Goal: Information Seeking & Learning: Find specific fact

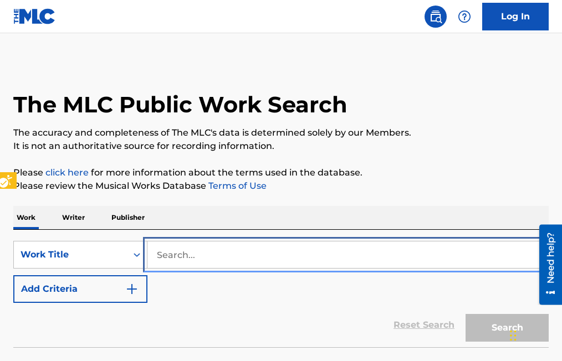
click at [159, 251] on input "Search..." at bounding box center [347, 255] width 401 height 27
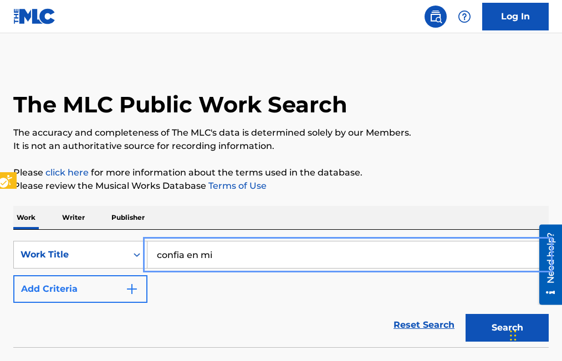
type input "confia en mi"
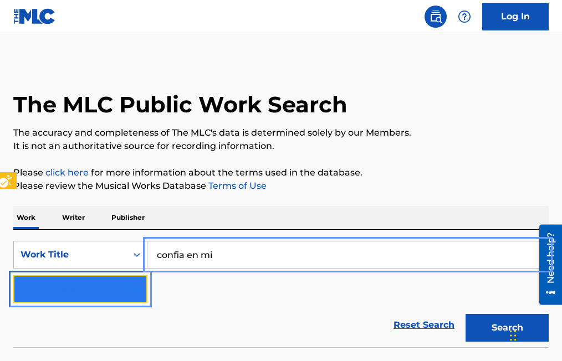
click at [132, 290] on img "Search Form" at bounding box center [131, 289] width 13 height 13
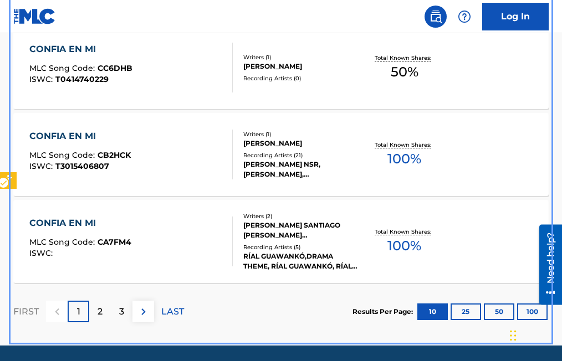
scroll to position [1006, 0]
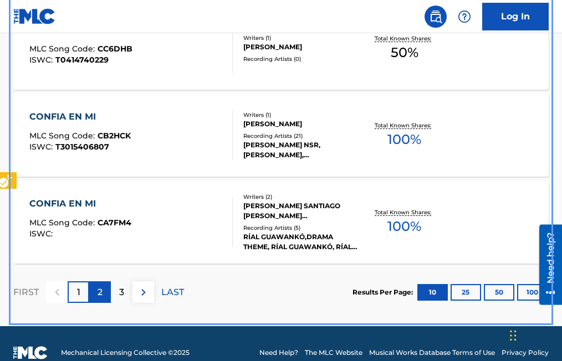
click at [98, 290] on p "2" at bounding box center [100, 292] width 5 height 13
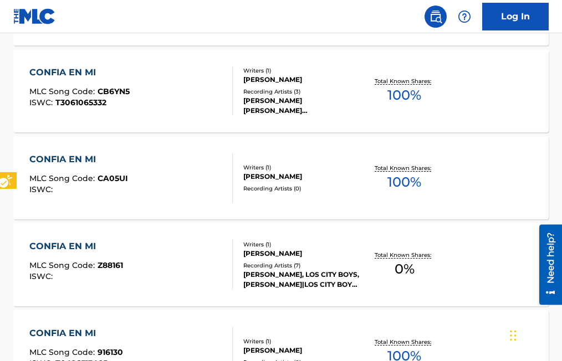
scroll to position [618, 0]
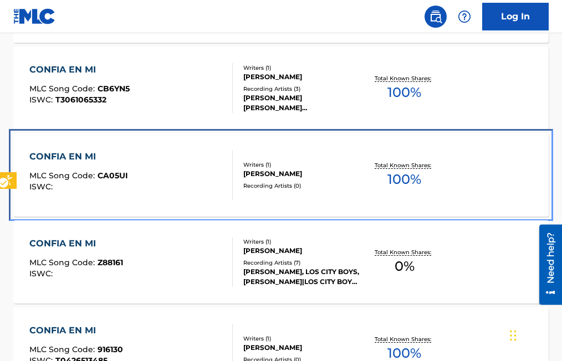
click at [109, 173] on span "CA05UI" at bounding box center [113, 176] width 30 height 10
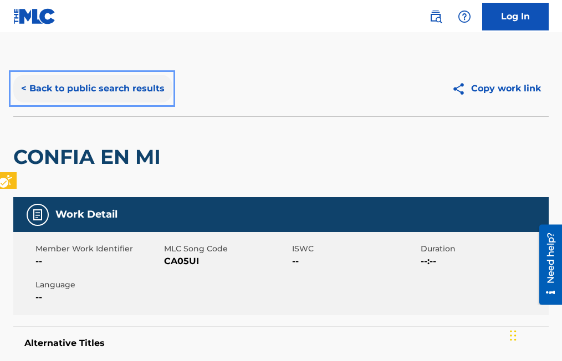
click at [21, 86] on button "< Back to public search results" at bounding box center [92, 89] width 159 height 28
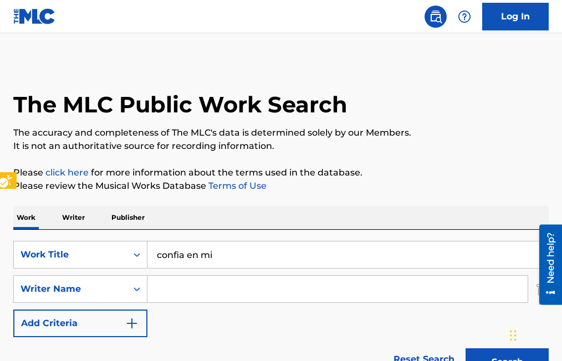
scroll to position [681, 0]
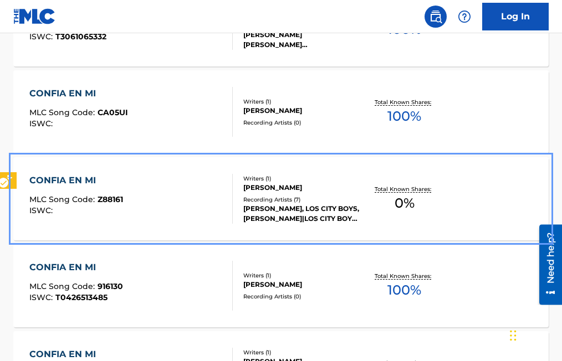
click at [121, 201] on span "Z88161" at bounding box center [110, 199] width 25 height 10
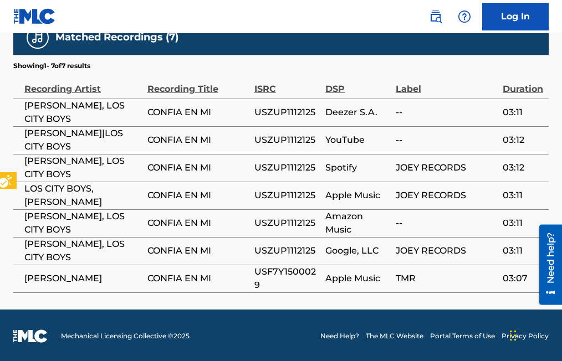
scroll to position [586, 0]
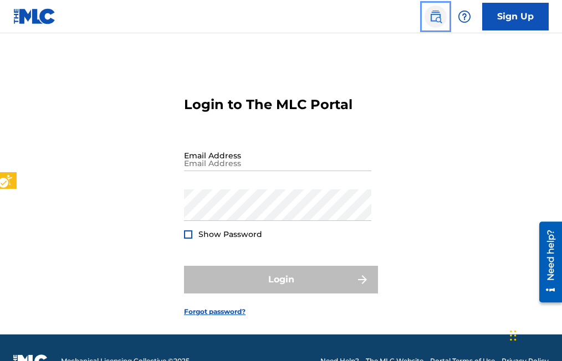
click at [437, 14] on img "Page Menu" at bounding box center [435, 16] width 13 height 13
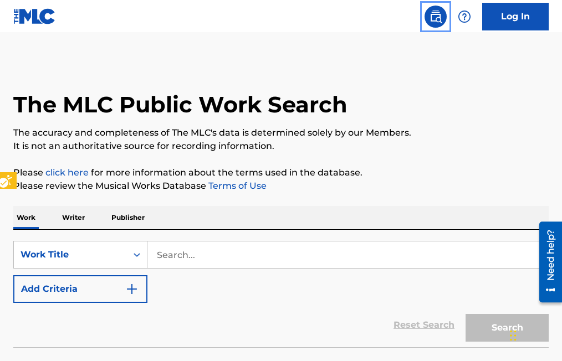
scroll to position [27, 0]
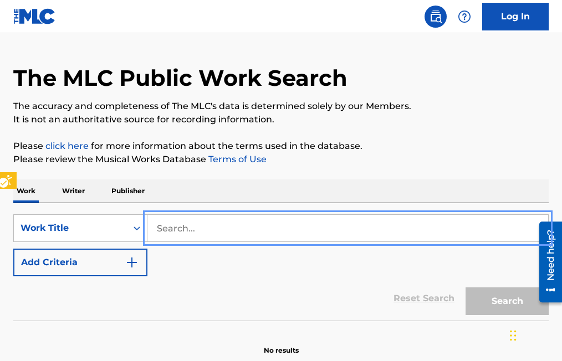
click at [158, 228] on input "Search..." at bounding box center [347, 228] width 401 height 27
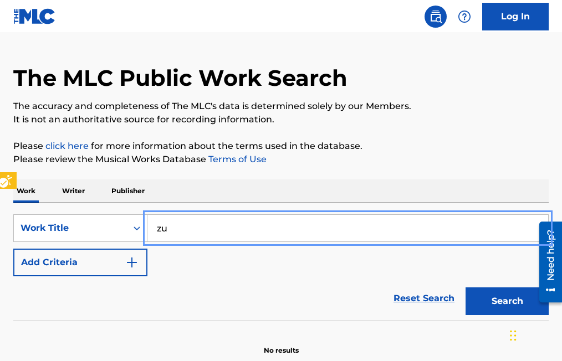
type input "z"
type input "ZULEMA"
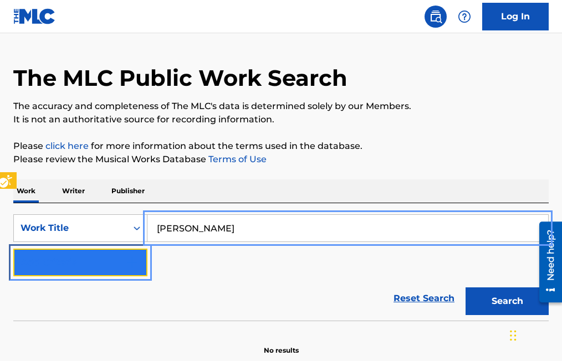
click at [137, 257] on img "Search Form" at bounding box center [131, 262] width 13 height 13
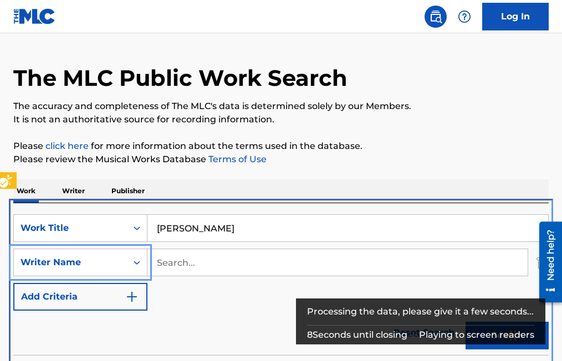
scroll to position [230, 0]
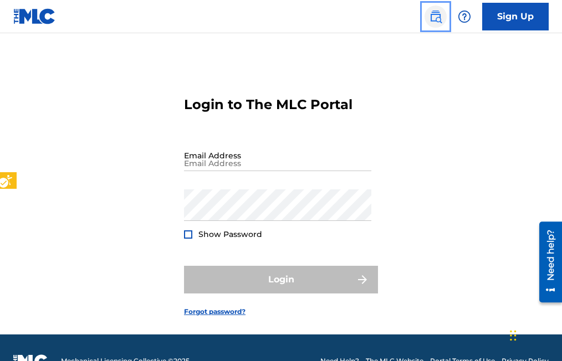
click at [439, 19] on img "Page Menu" at bounding box center [435, 16] width 13 height 13
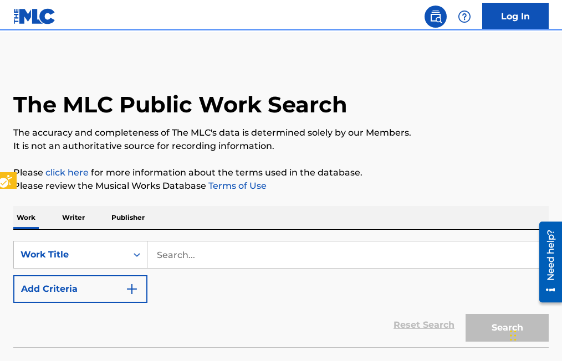
scroll to position [27, 0]
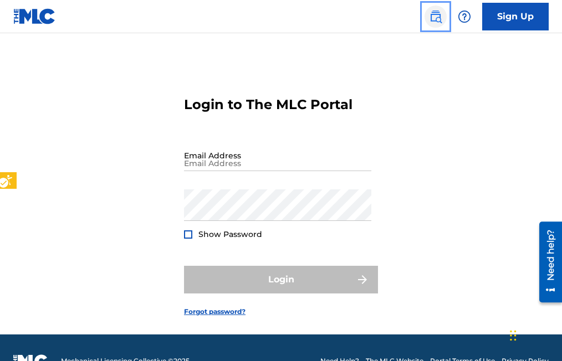
click at [433, 16] on img "Page Menu" at bounding box center [435, 16] width 13 height 13
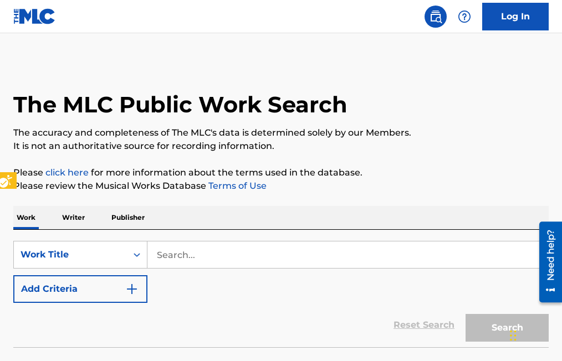
scroll to position [27, 0]
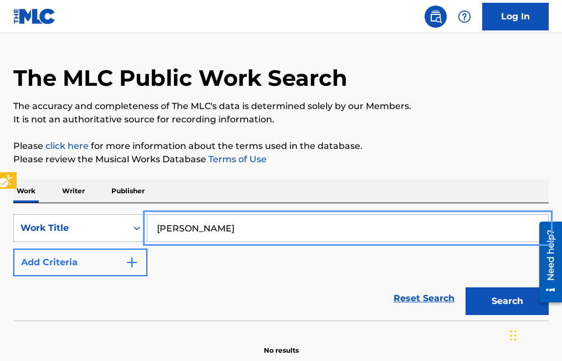
type input "ZULEMA"
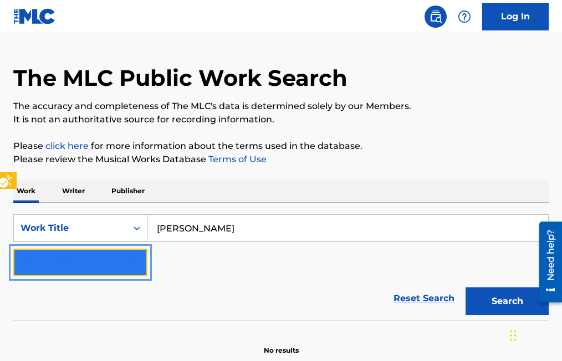
click at [137, 259] on img "Search Form" at bounding box center [131, 262] width 13 height 13
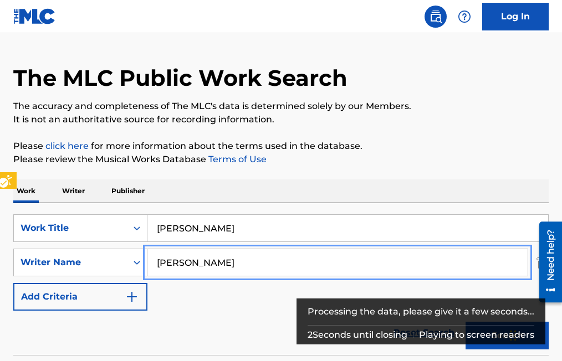
click at [13, 283] on button "Add Criteria" at bounding box center [80, 297] width 134 height 28
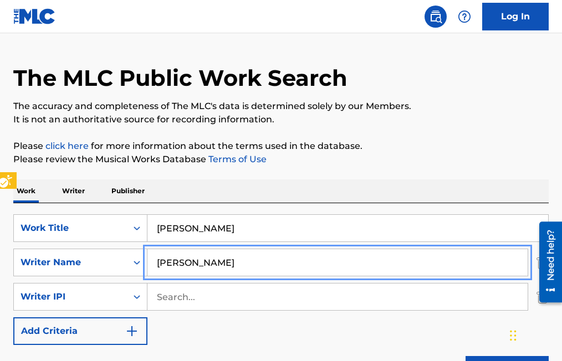
click at [238, 264] on input "DOMINGO SALDFIVAR" at bounding box center [337, 262] width 380 height 27
type input "DOMINGO SALDIVAR"
click at [13, 317] on button "Add Criteria" at bounding box center [80, 331] width 134 height 28
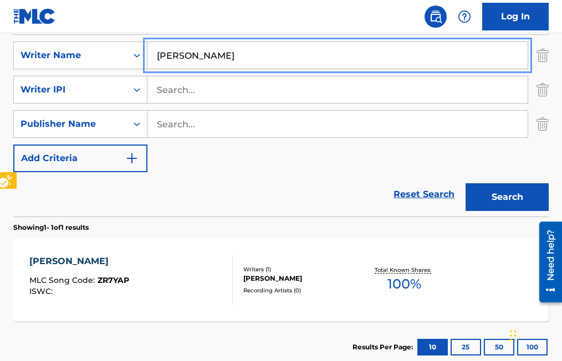
scroll to position [248, 0]
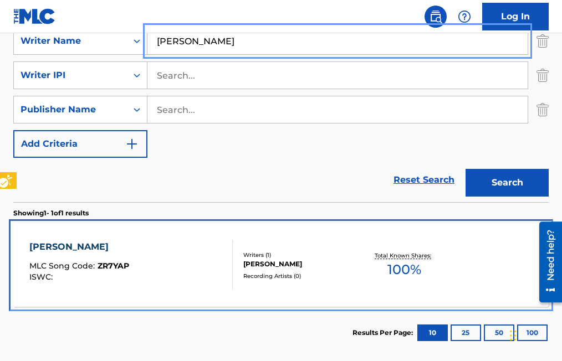
click at [122, 263] on span "ZR7YAP" at bounding box center [114, 266] width 32 height 10
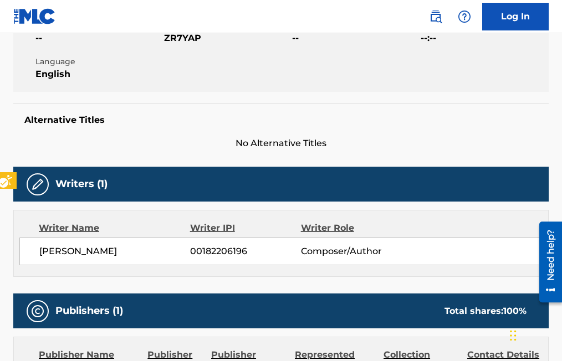
scroll to position [222, 0]
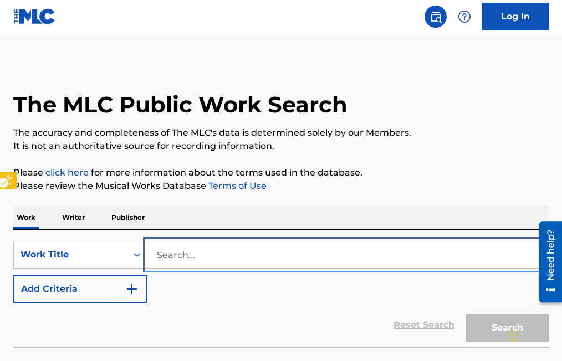
click at [157, 252] on input "Search..." at bounding box center [347, 255] width 401 height 27
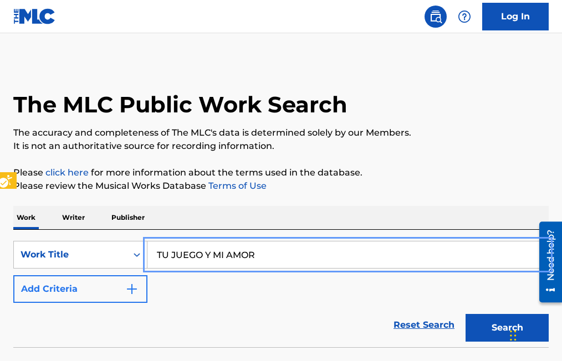
type input "TU JUEGO Y MI AMOR"
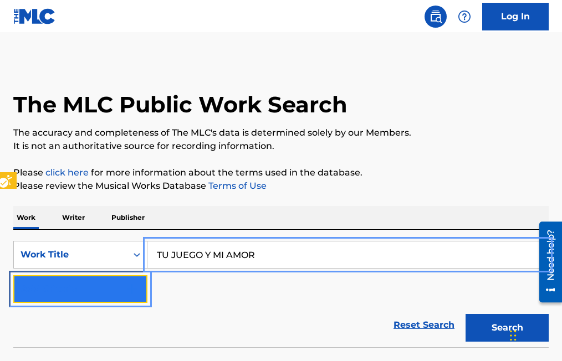
click at [136, 289] on img "Search Form" at bounding box center [131, 289] width 13 height 13
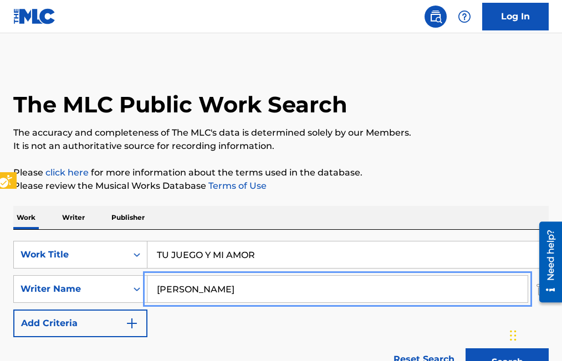
type input "[PERSON_NAME]"
click at [13, 310] on button "Add Criteria" at bounding box center [80, 324] width 134 height 28
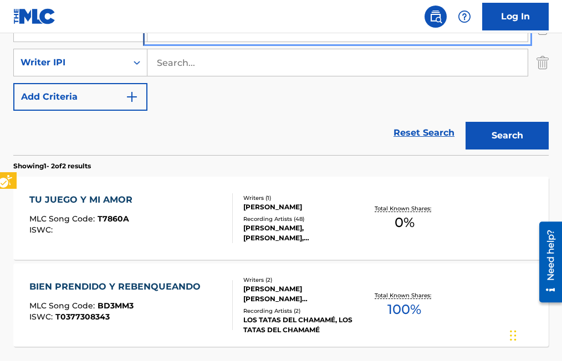
scroll to position [332, 0]
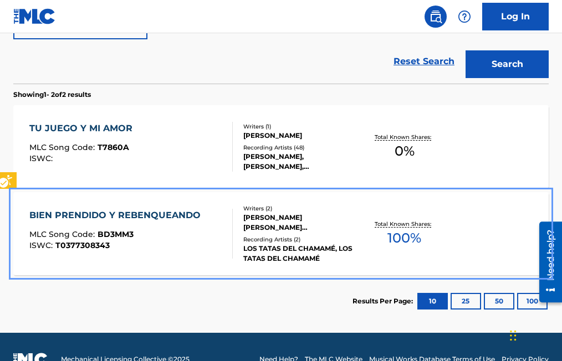
click at [116, 234] on span "BD3MM3" at bounding box center [116, 234] width 36 height 10
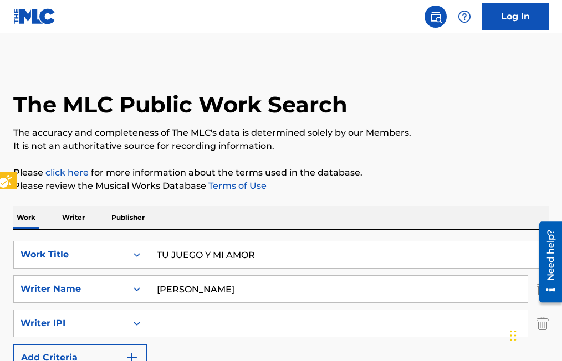
scroll to position [357, 0]
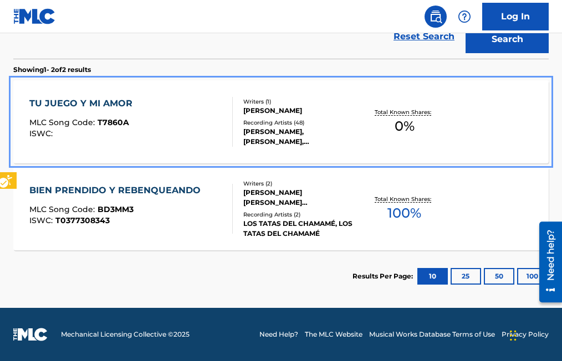
click at [117, 121] on span "T7860A" at bounding box center [114, 122] width 32 height 10
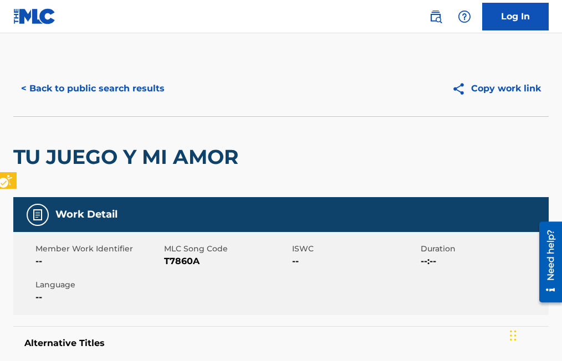
click at [310, 155] on div "TU JUEGO Y MI AMOR" at bounding box center [280, 156] width 535 height 81
